Goal: Task Accomplishment & Management: Use online tool/utility

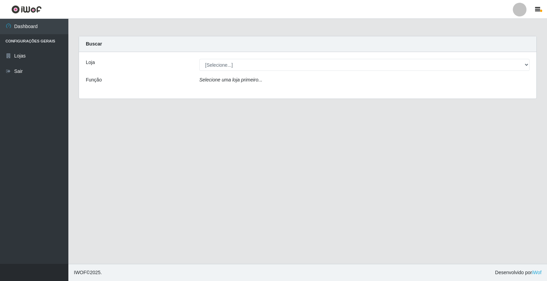
click at [132, 63] on div "Loja" at bounding box center [138, 65] width 114 height 12
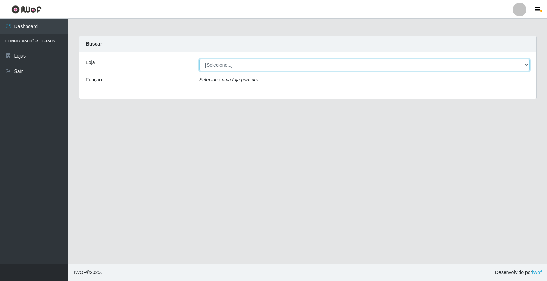
click at [220, 68] on select "[Selecione...] O Feirão - [GEOGRAPHIC_DATA]" at bounding box center [364, 65] width 330 height 12
select select "327"
click at [199, 59] on select "[Selecione...] O Feirão - [GEOGRAPHIC_DATA]" at bounding box center [364, 65] width 330 height 12
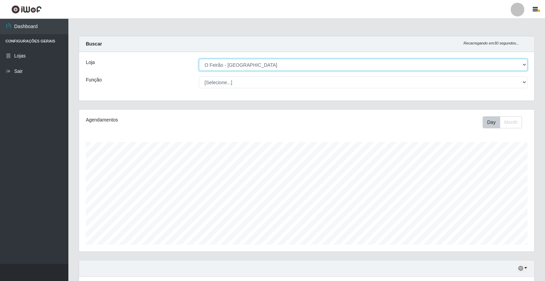
scroll to position [142, 456]
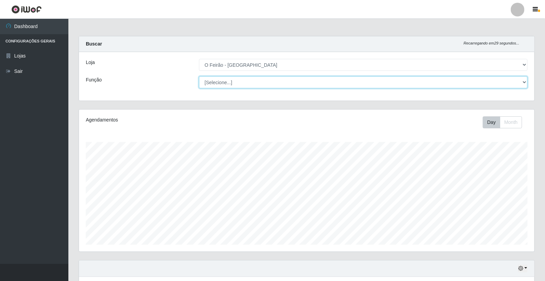
click at [243, 81] on select "[Selecione...] ASG ASG + ASG ++ Embalador Embalador + Embalador ++ Operador de …" at bounding box center [363, 82] width 329 height 12
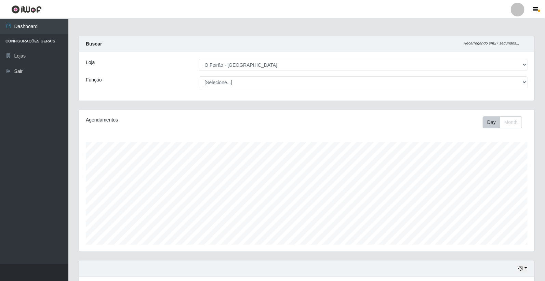
drag, startPoint x: 158, startPoint y: 74, endPoint x: 152, endPoint y: 87, distance: 13.8
click at [158, 74] on div "Loja [Selecione...] O Feirão - [GEOGRAPHIC_DATA] Função [Selecione...] ASG ASG …" at bounding box center [307, 76] width 456 height 49
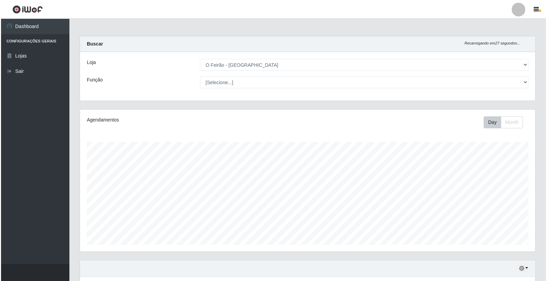
scroll to position [82, 0]
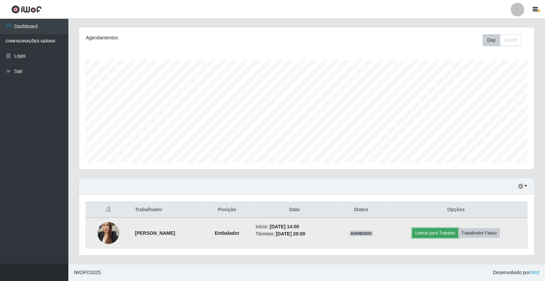
click at [443, 231] on button "Liberar para Trabalho" at bounding box center [435, 233] width 46 height 10
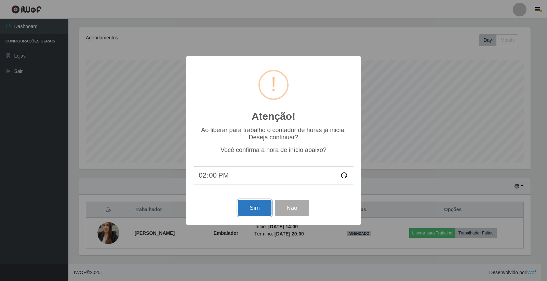
click at [259, 212] on button "Sim" at bounding box center [254, 208] width 33 height 16
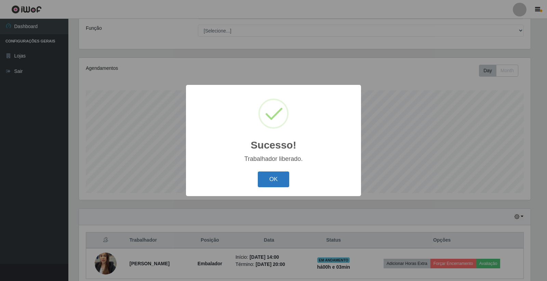
click at [277, 177] on button "OK" at bounding box center [274, 179] width 32 height 16
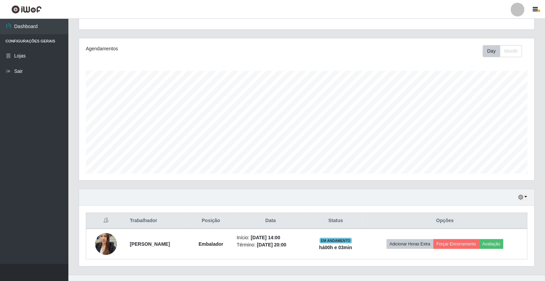
scroll to position [82, 0]
